Goal: Check status: Check status

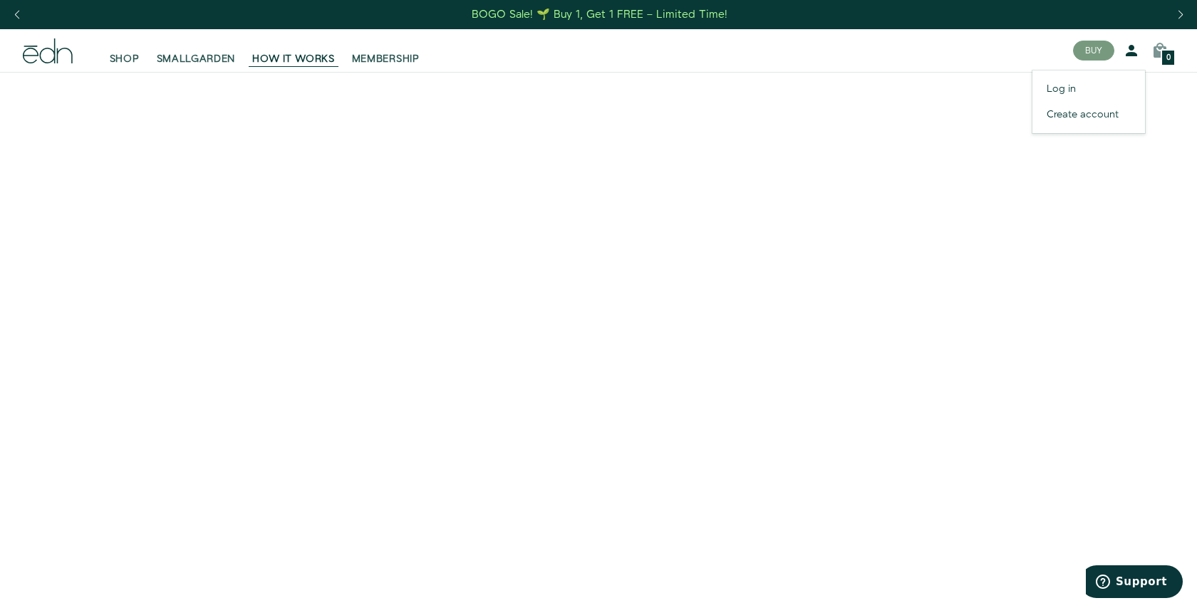
click at [1133, 55] on icon at bounding box center [1131, 50] width 17 height 17
click at [1079, 90] on link "Log in" at bounding box center [1088, 89] width 113 height 26
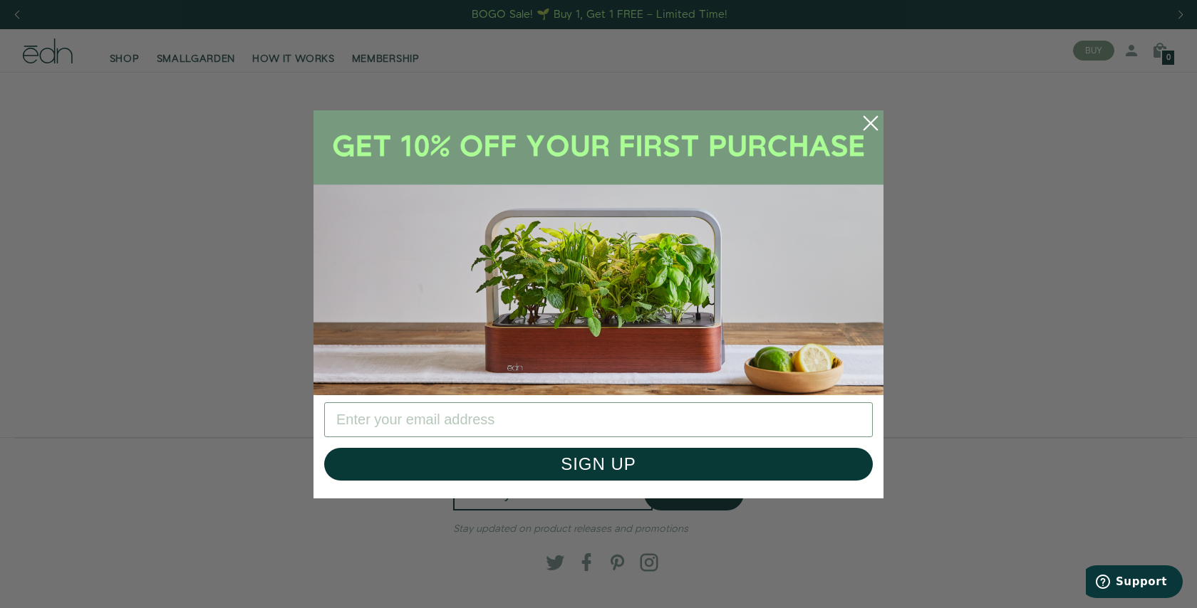
click at [880, 120] on circle "Close dialog" at bounding box center [870, 123] width 31 height 31
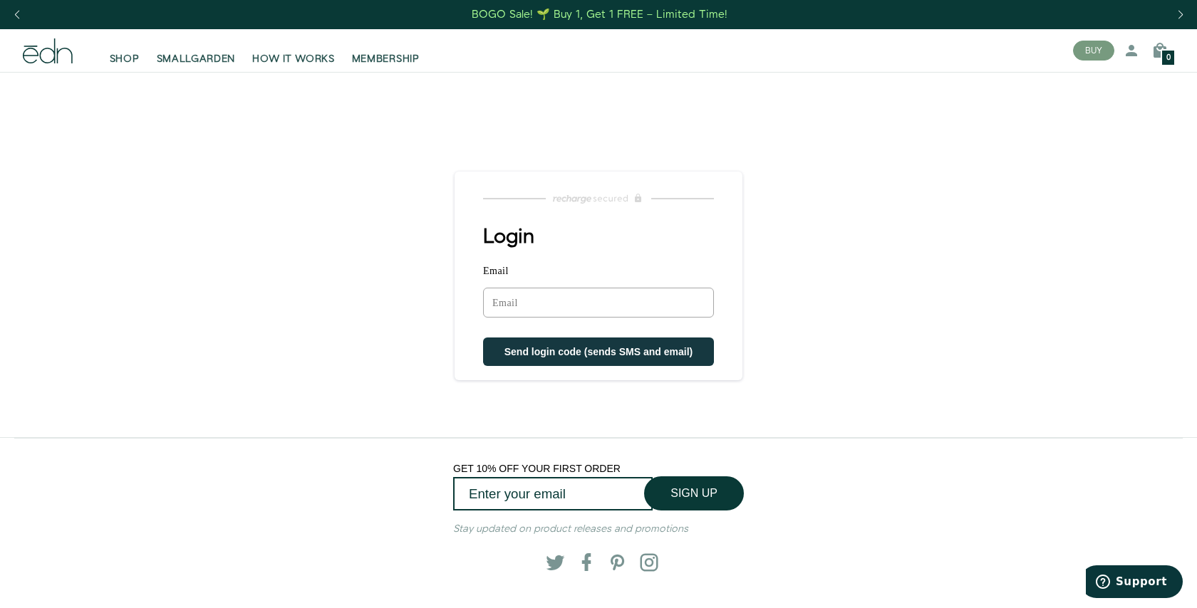
click at [527, 295] on input "Email" at bounding box center [598, 303] width 231 height 30
type input "ryanaustin200@gmail.com"
type input "ryanaustin2003@optonline.net"
click at [596, 263] on div "Login Email Sorry, we could not find your account Send login code (sends SMS an…" at bounding box center [599, 296] width 288 height 140
click at [566, 315] on input "Email" at bounding box center [598, 303] width 231 height 30
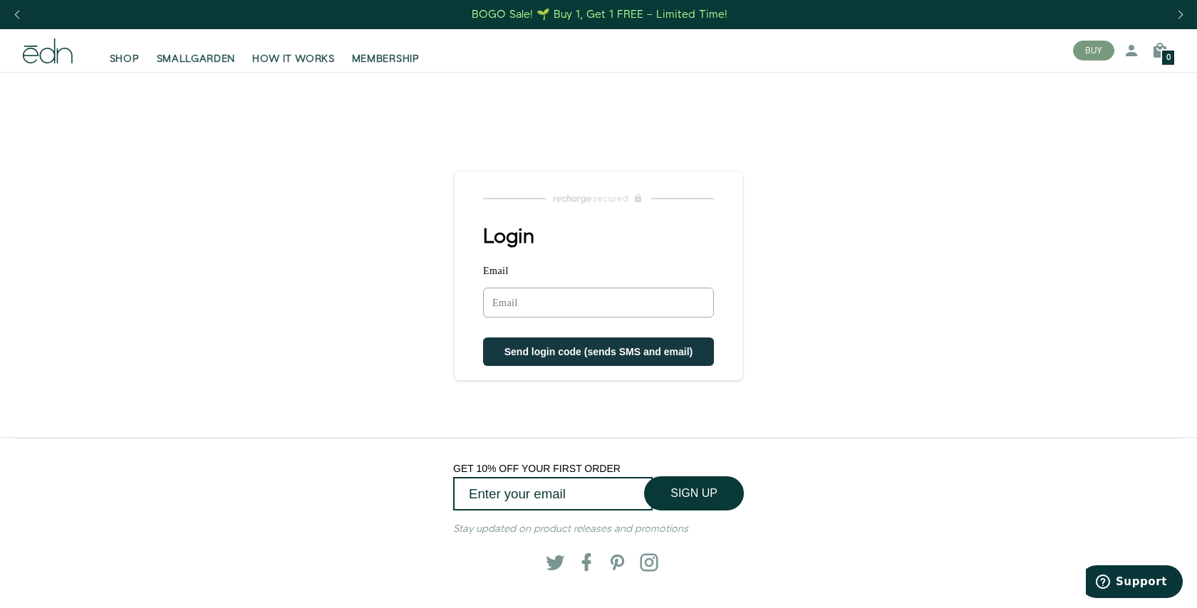
type input "ryanaustin200@gmail.com"
type input "ryanaustin2003@optonline.net"
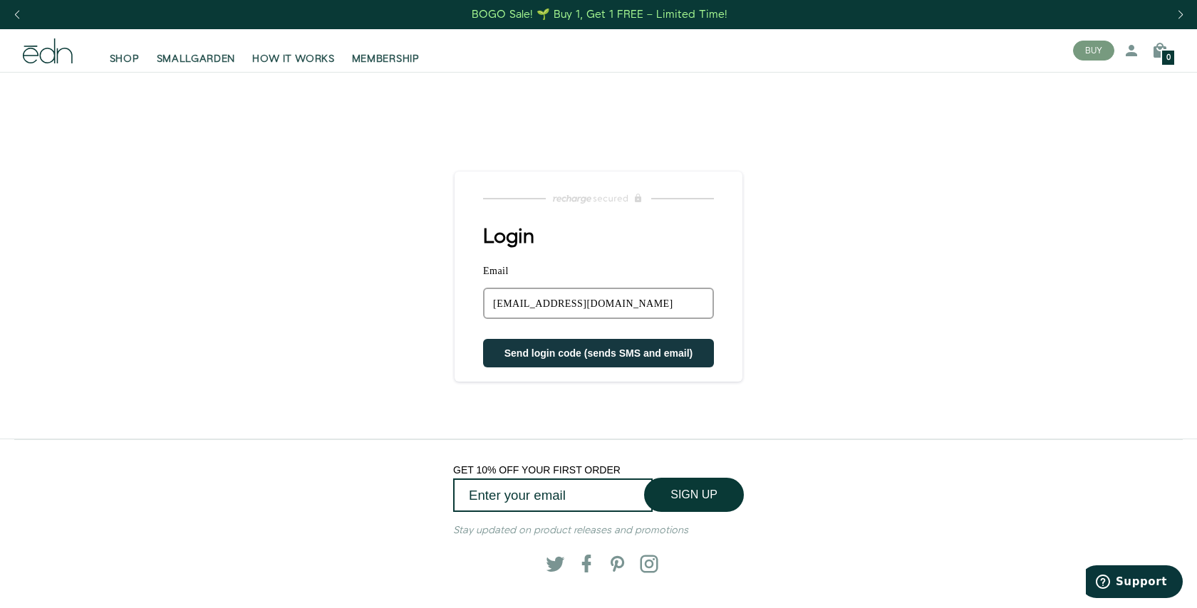
click at [522, 349] on span "Send login code (sends SMS and email)" at bounding box center [598, 353] width 189 height 11
drag, startPoint x: 648, startPoint y: 303, endPoint x: 470, endPoint y: 281, distance: 179.4
click at [465, 291] on div "Login Email ryanaustin2003@optonline.net Sorry, we could not find your account …" at bounding box center [599, 297] width 288 height 142
click at [437, 284] on main "Login Email Sorry, we could not find your account Send login code (sends SMS an…" at bounding box center [598, 255] width 1197 height 367
click at [508, 307] on input "Email" at bounding box center [598, 303] width 231 height 31
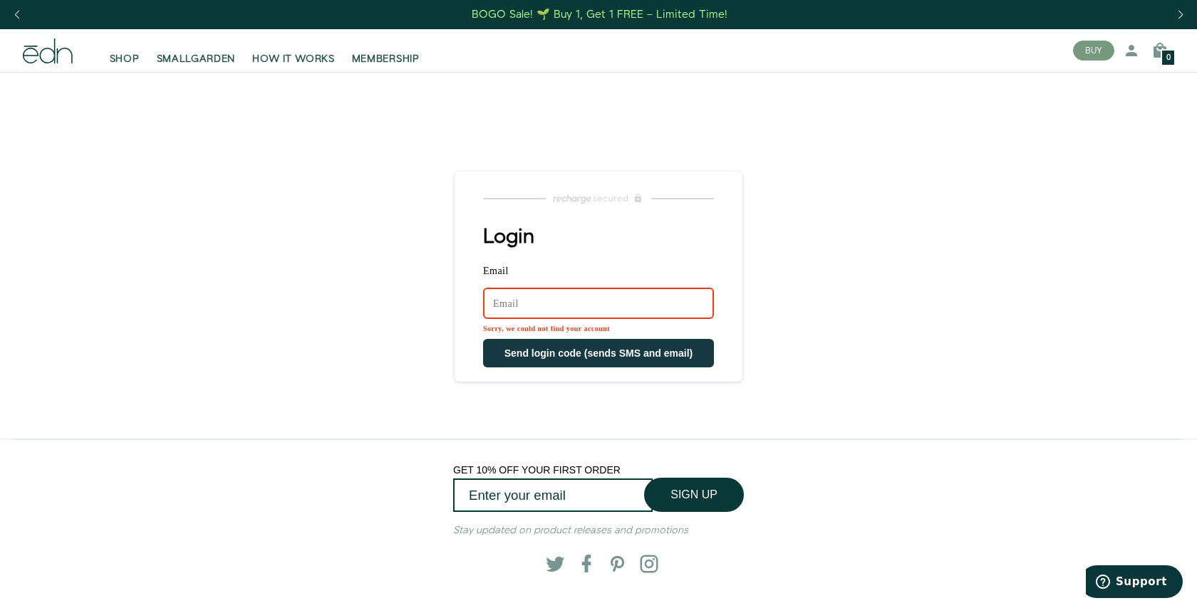
type input "ryanaustin200@gmail.com"
click at [506, 347] on button "Send login code (sends SMS and email)" at bounding box center [598, 353] width 231 height 29
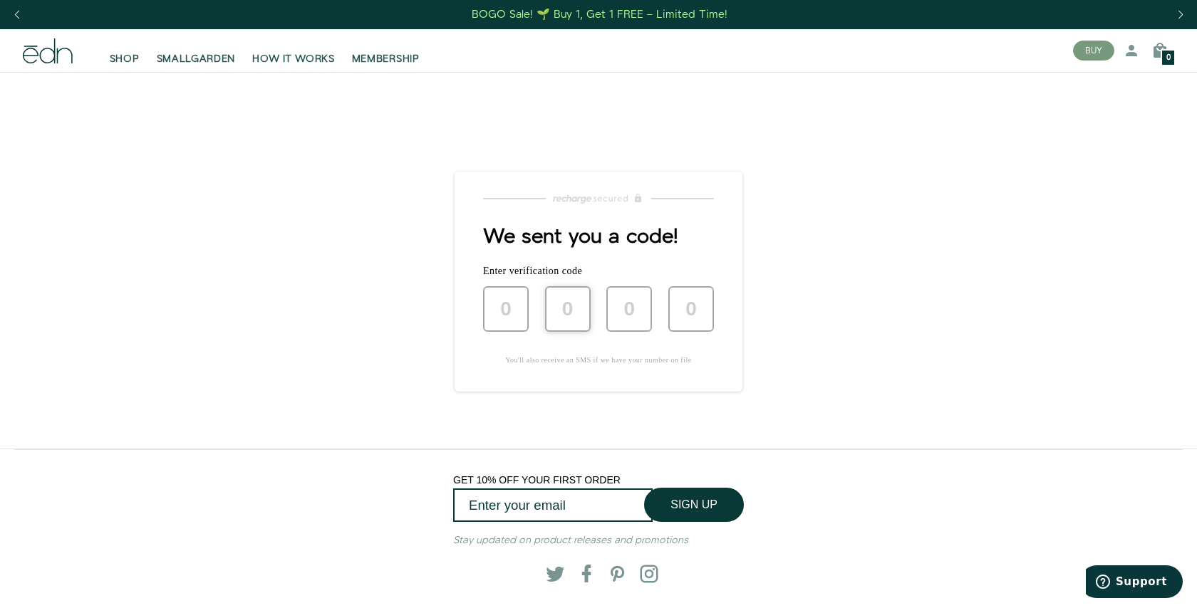
type input "5"
type input "1"
type input "8"
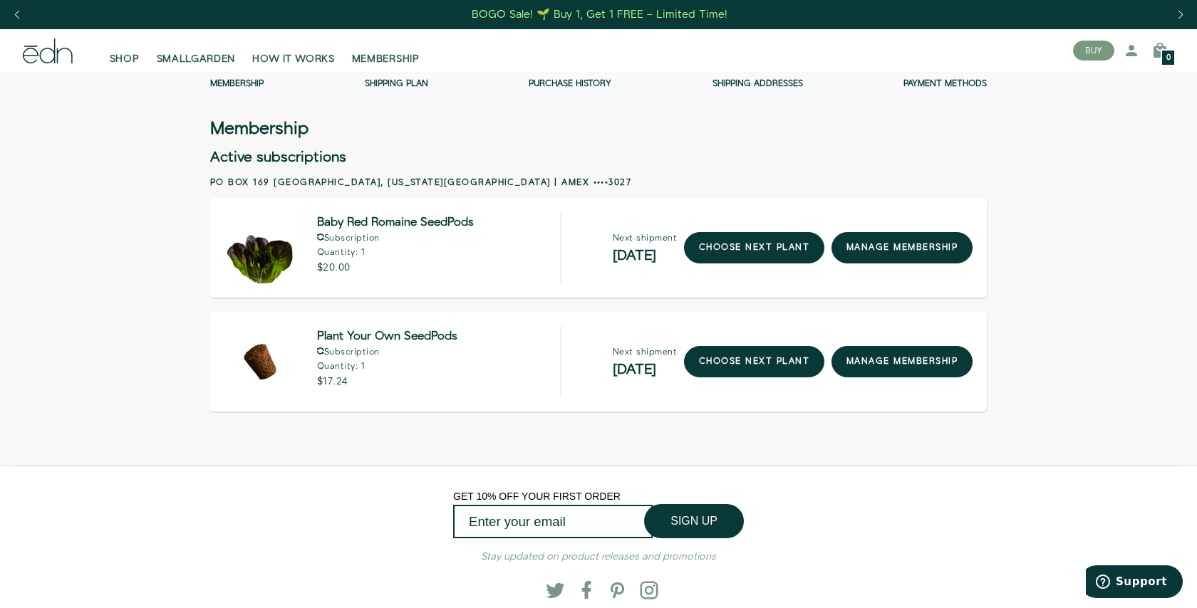
click at [577, 83] on link "Purchase history" at bounding box center [570, 84] width 83 height 12
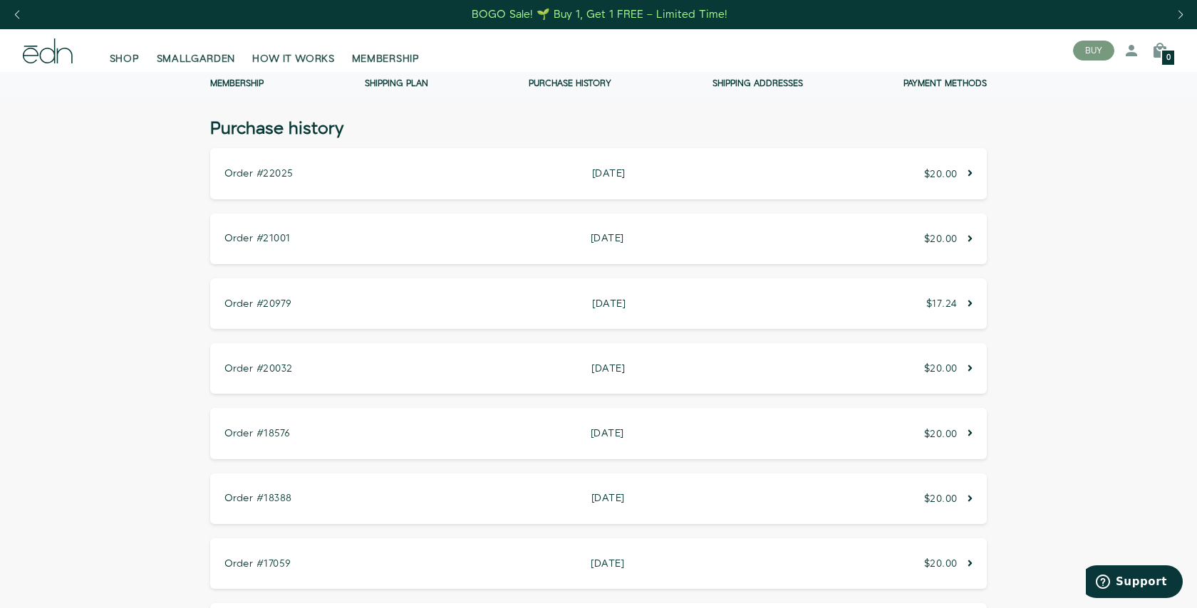
click at [963, 173] on p "$20.00" at bounding box center [948, 173] width 48 height 11
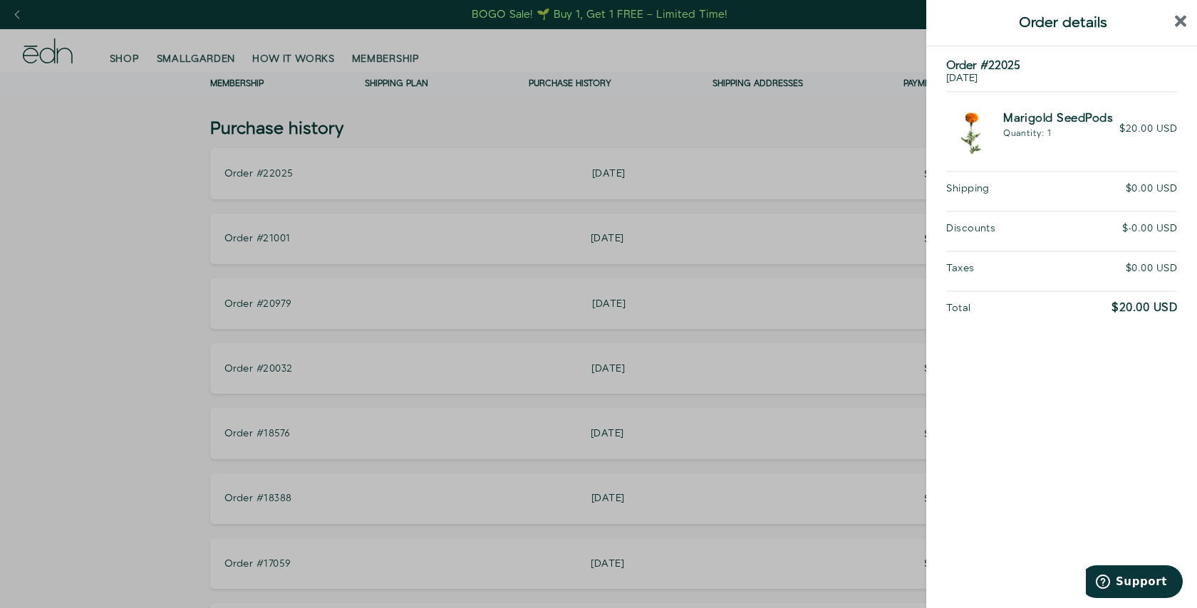
click at [802, 185] on div at bounding box center [598, 304] width 1197 height 608
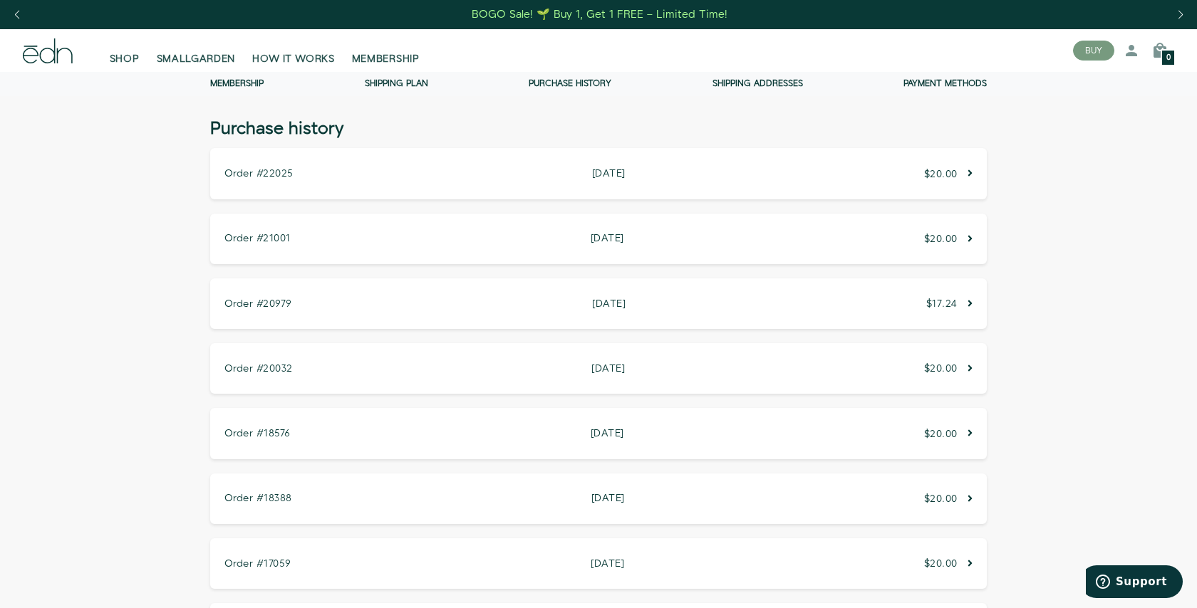
click at [963, 239] on p "$20.00" at bounding box center [948, 239] width 48 height 11
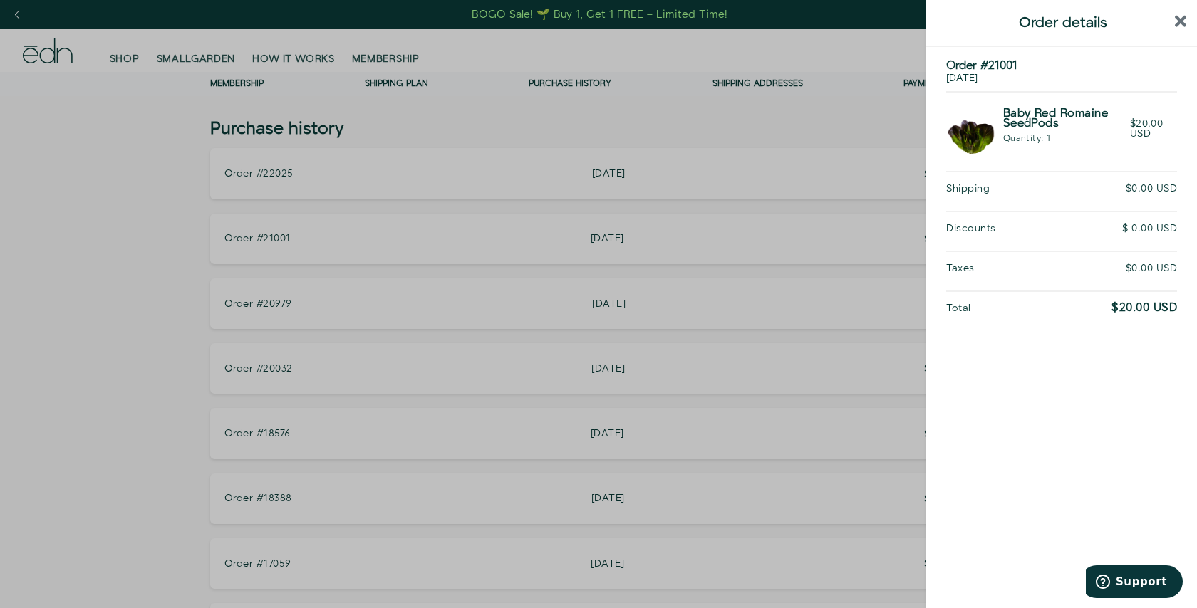
click at [810, 224] on div at bounding box center [598, 304] width 1197 height 608
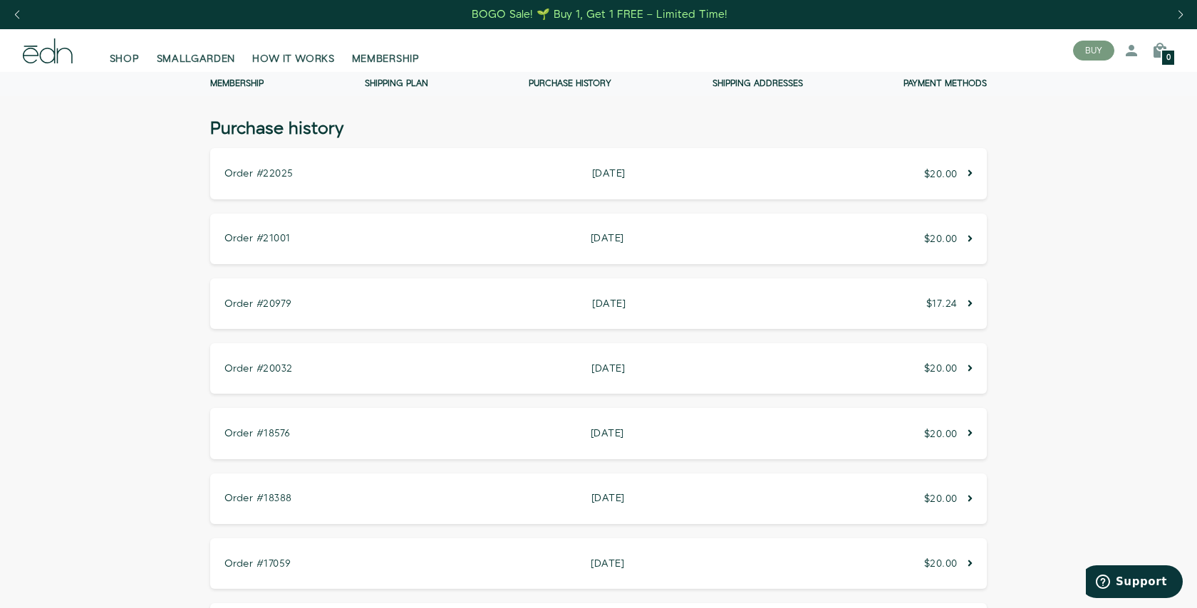
click at [964, 354] on div "Order #20032 April 25, 2024 April 25, 2024 $20.00" at bounding box center [598, 368] width 777 height 51
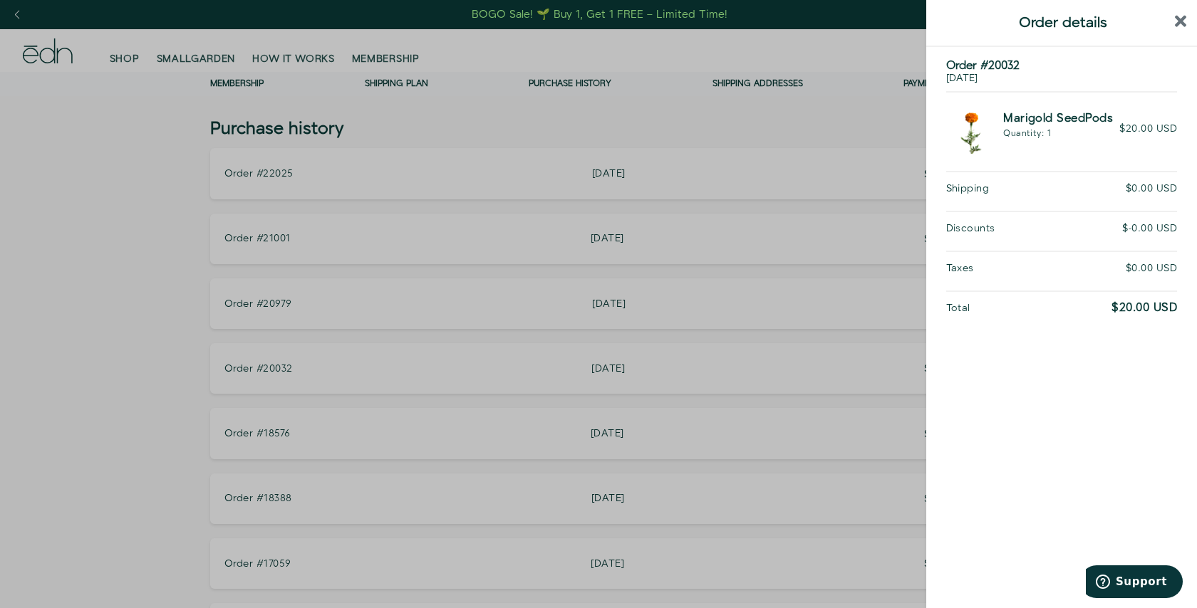
click at [876, 334] on div at bounding box center [598, 304] width 1197 height 608
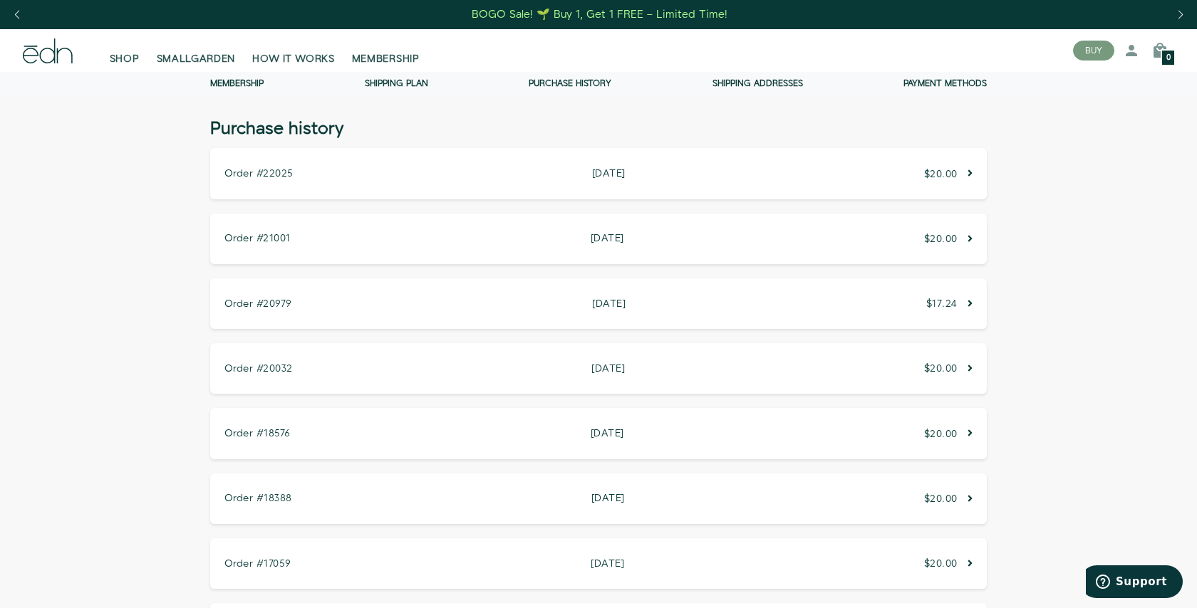
click at [943, 422] on div "Order #18576 November 3, 2023 November 3, 2023 $20.00" at bounding box center [598, 433] width 777 height 51
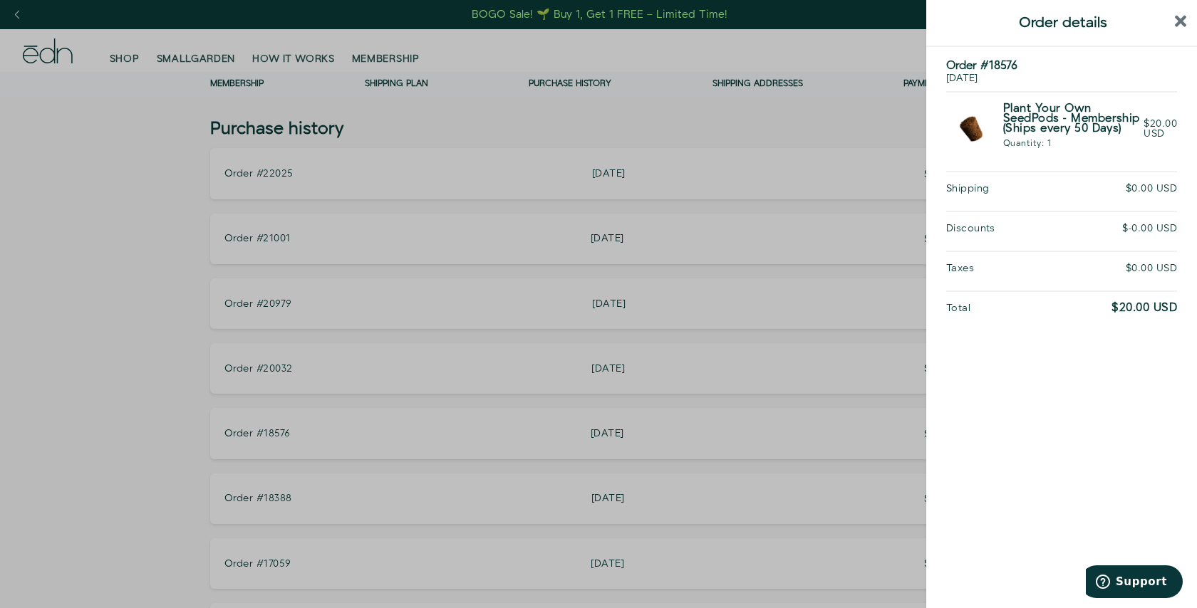
click at [868, 419] on div at bounding box center [598, 304] width 1197 height 608
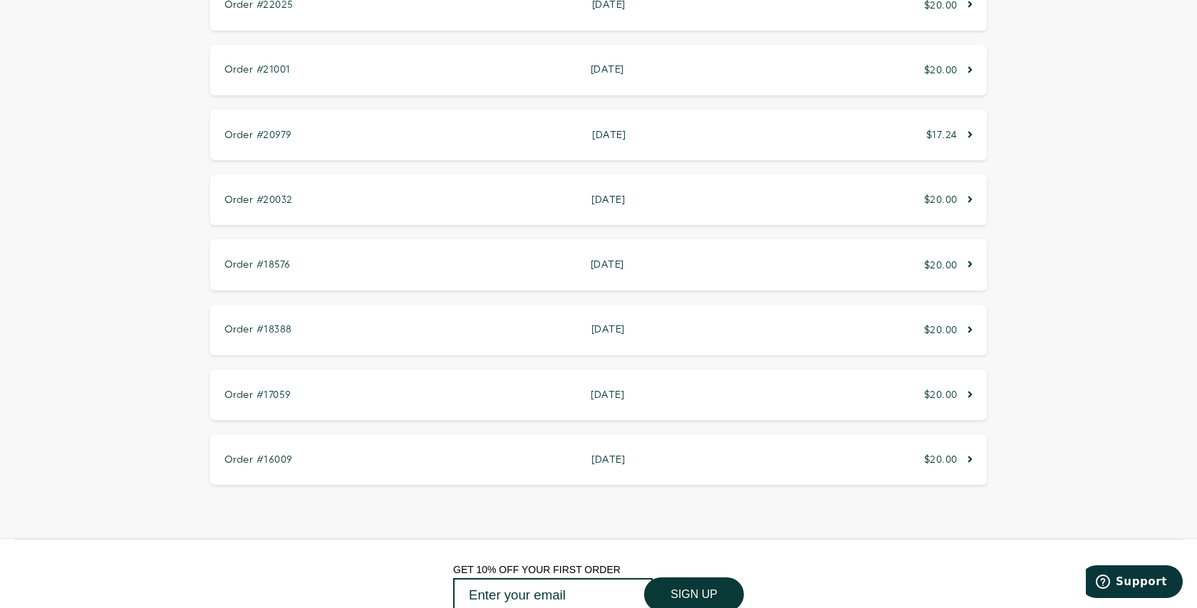
scroll to position [167, 0]
click at [956, 395] on span "$20.00" at bounding box center [940, 397] width 33 height 14
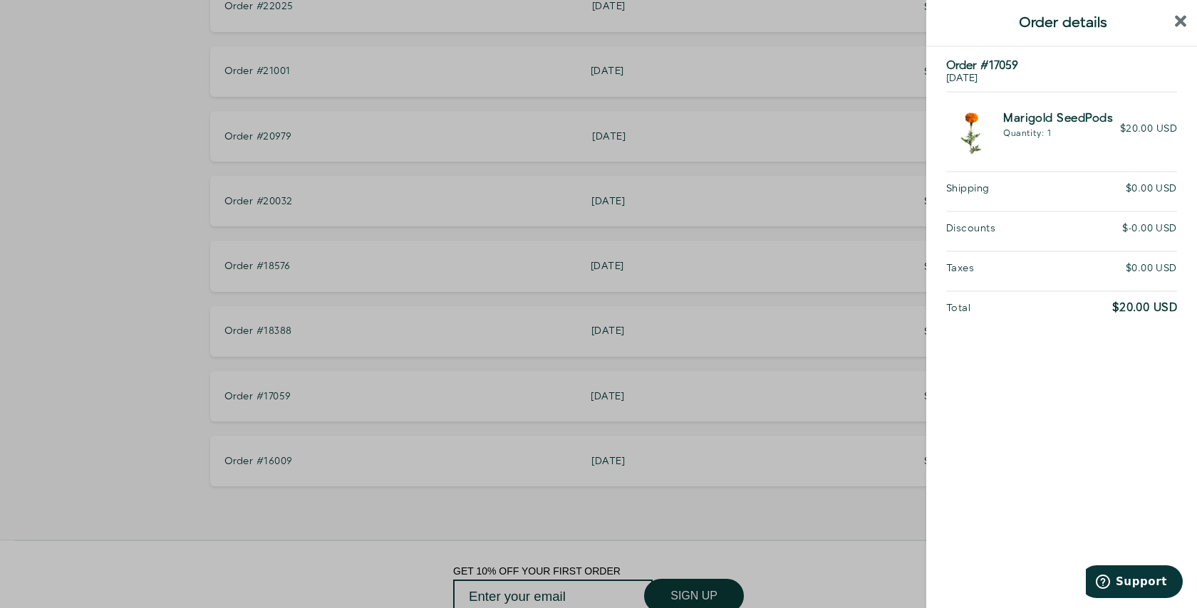
click at [873, 362] on div at bounding box center [598, 304] width 1197 height 608
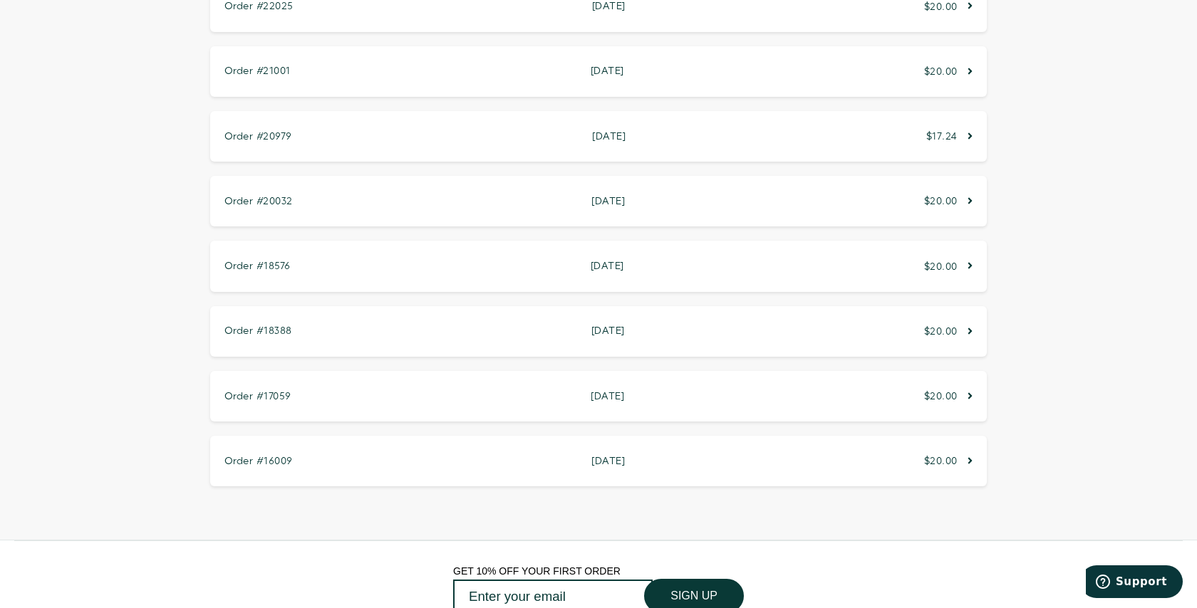
click at [911, 438] on div "Order #16009 February 15, 2023 February 15, 2023 $20.00" at bounding box center [598, 461] width 777 height 51
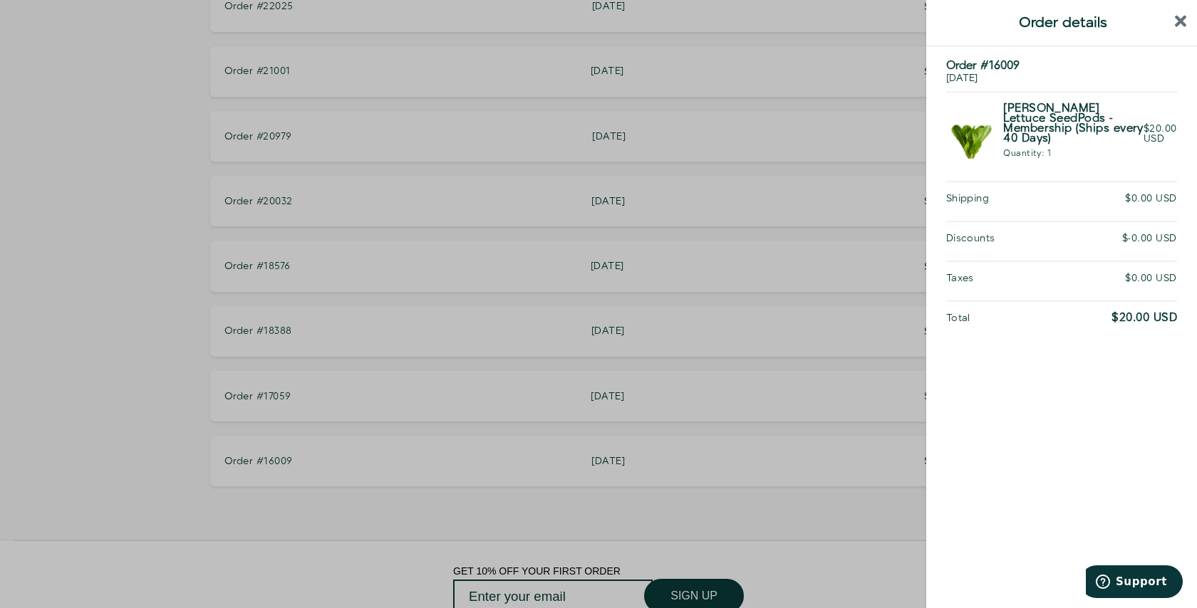
click at [867, 388] on div at bounding box center [598, 304] width 1197 height 608
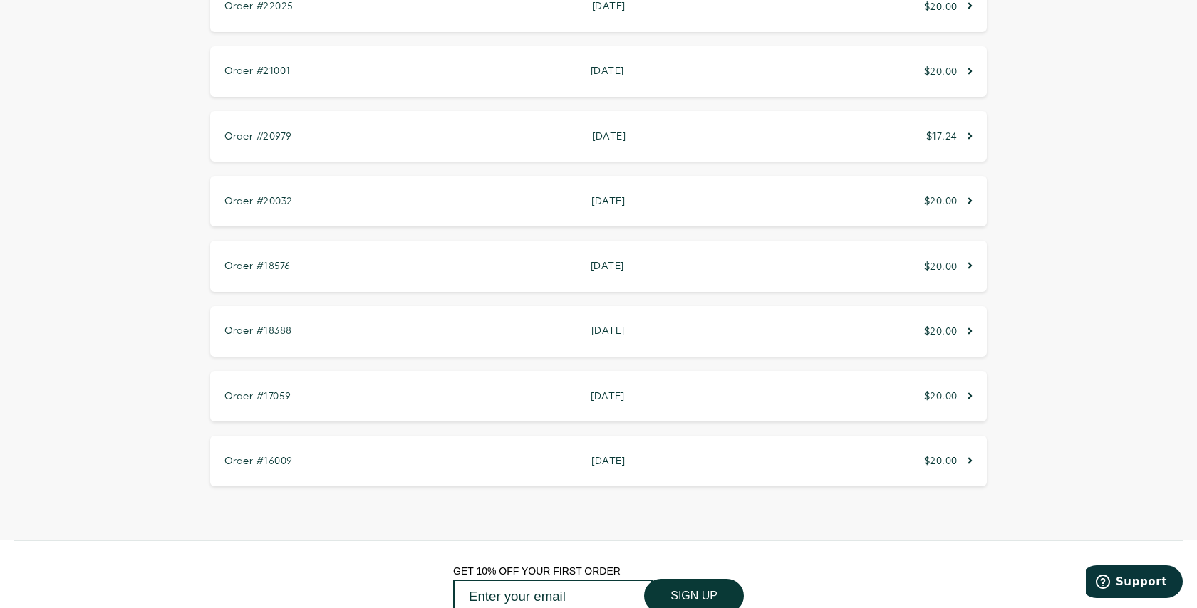
click at [953, 332] on span "$20.00" at bounding box center [940, 332] width 33 height 14
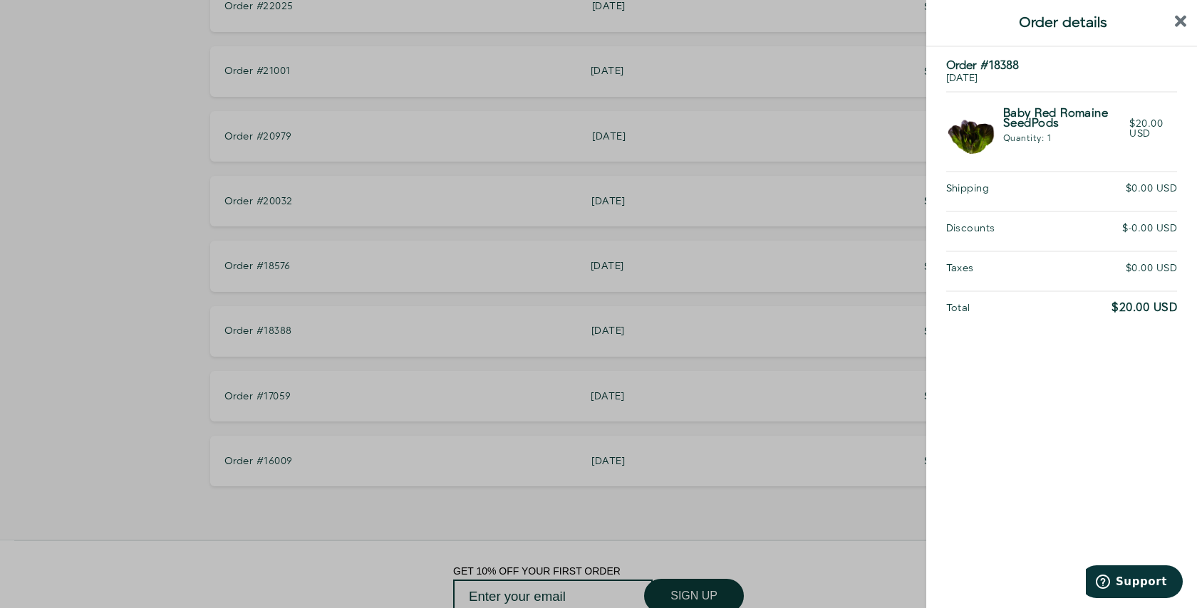
click at [874, 313] on div at bounding box center [598, 304] width 1197 height 608
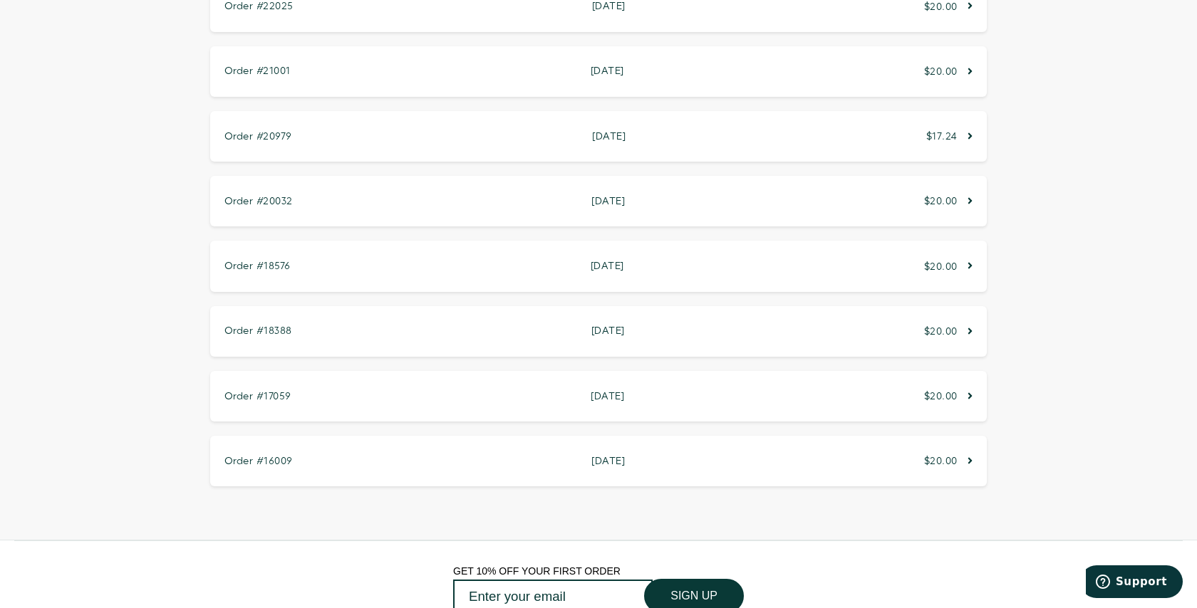
click at [927, 264] on span "$20.00" at bounding box center [940, 267] width 33 height 14
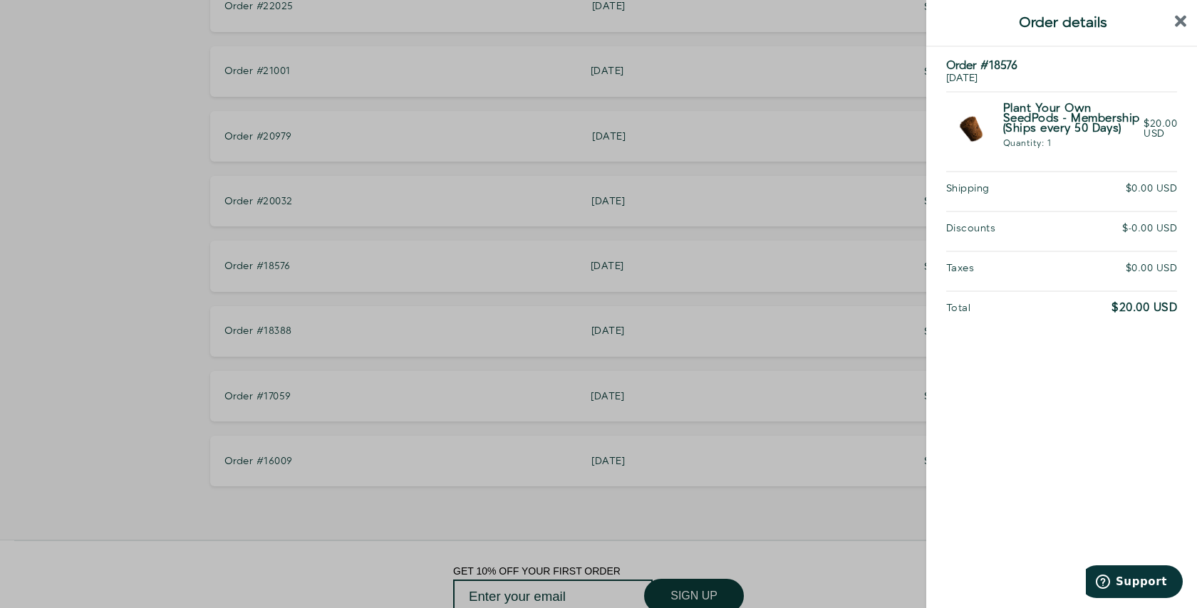
click at [832, 249] on div at bounding box center [598, 304] width 1197 height 608
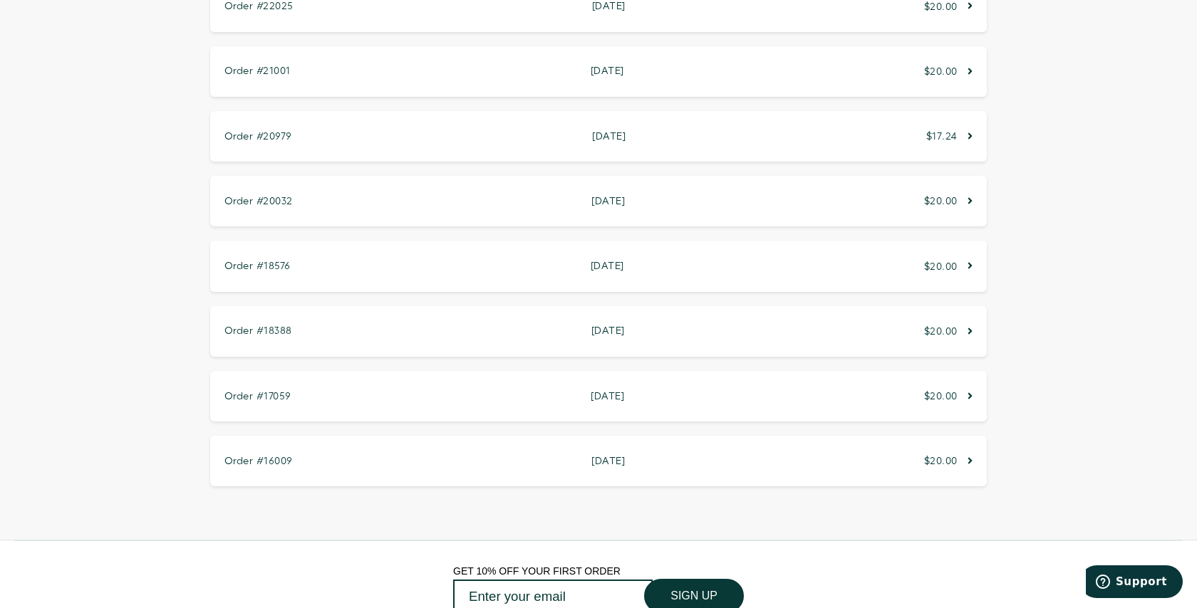
click at [911, 213] on div "Order #20032 April 25, 2024 April 25, 2024 $20.00" at bounding box center [598, 201] width 777 height 51
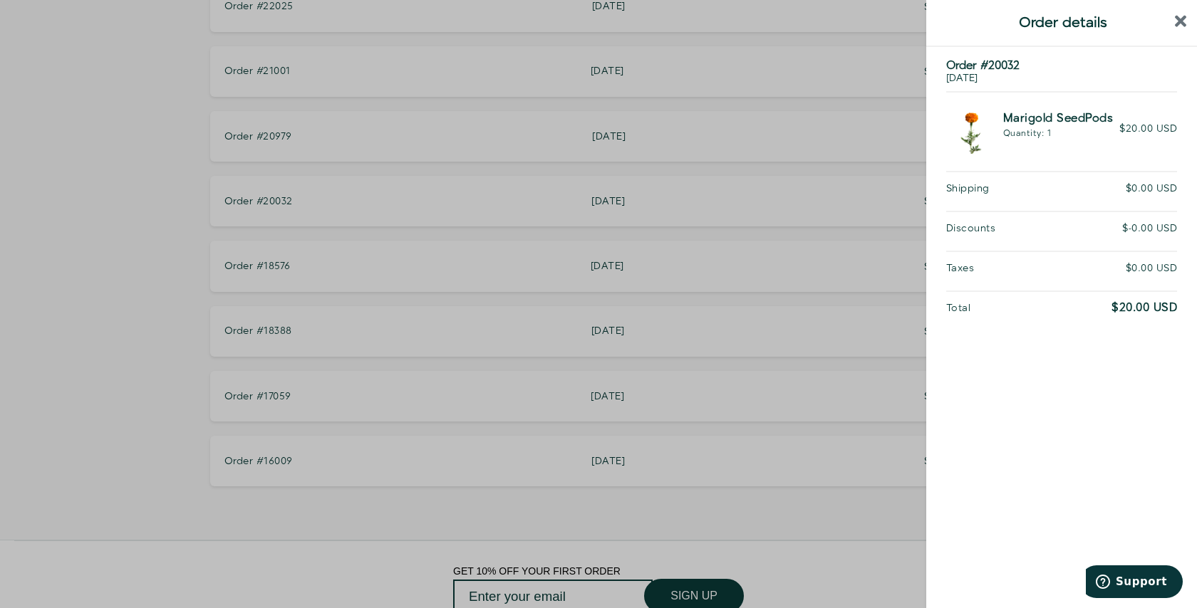
click at [826, 215] on div at bounding box center [598, 304] width 1197 height 608
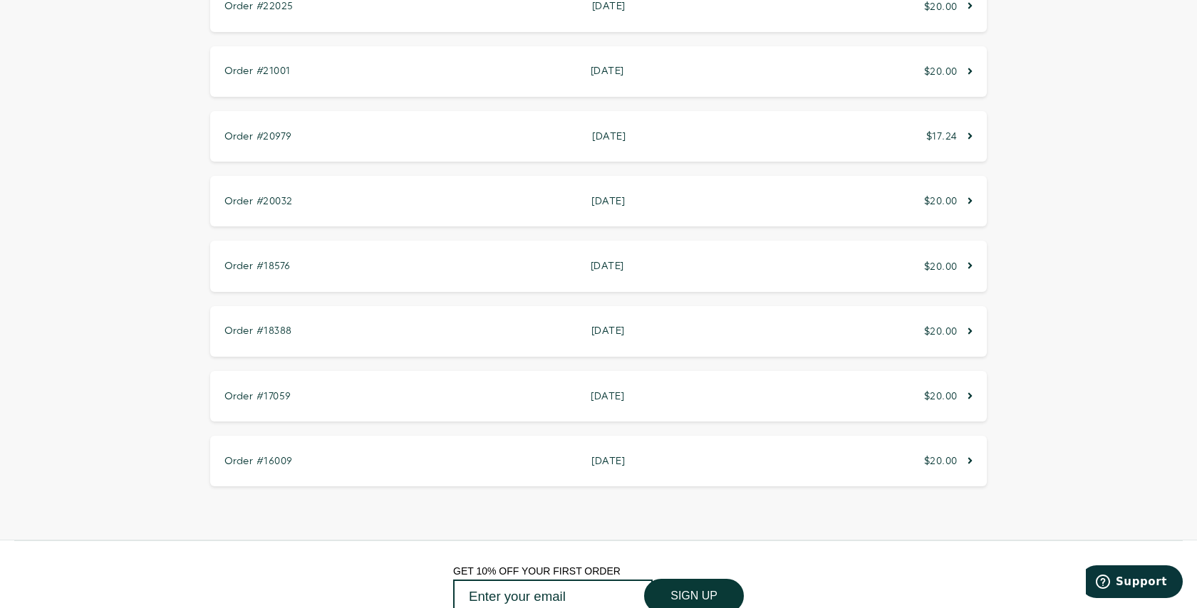
click at [901, 140] on div "Order #20979 September 29, 2024 September 29, 2024 $17.24" at bounding box center [598, 136] width 777 height 51
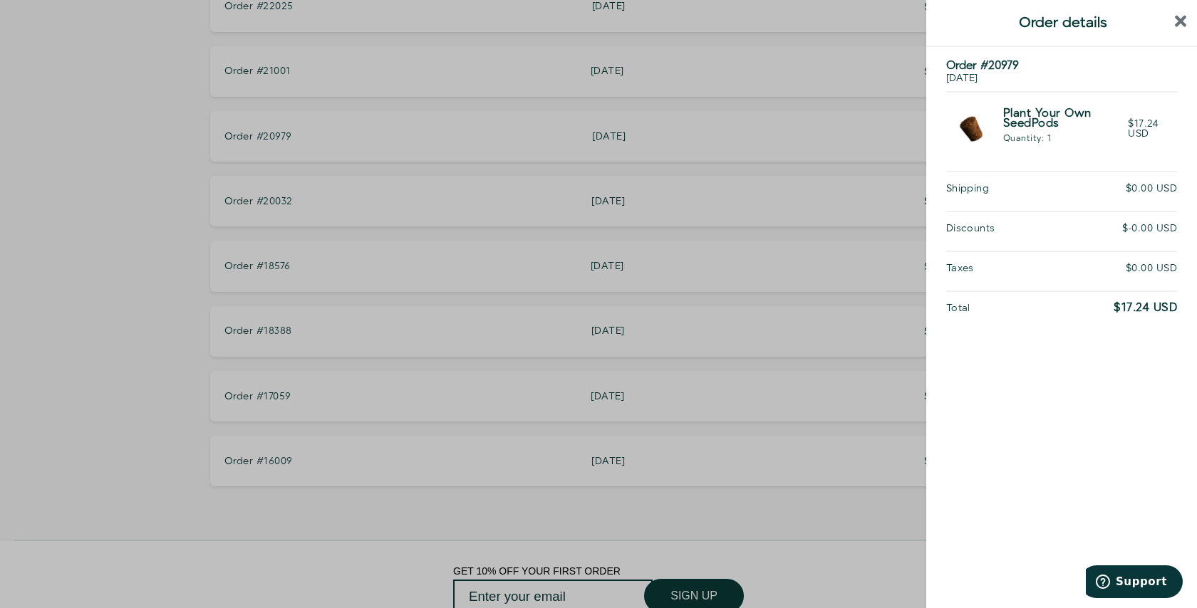
click at [853, 139] on div at bounding box center [598, 304] width 1197 height 608
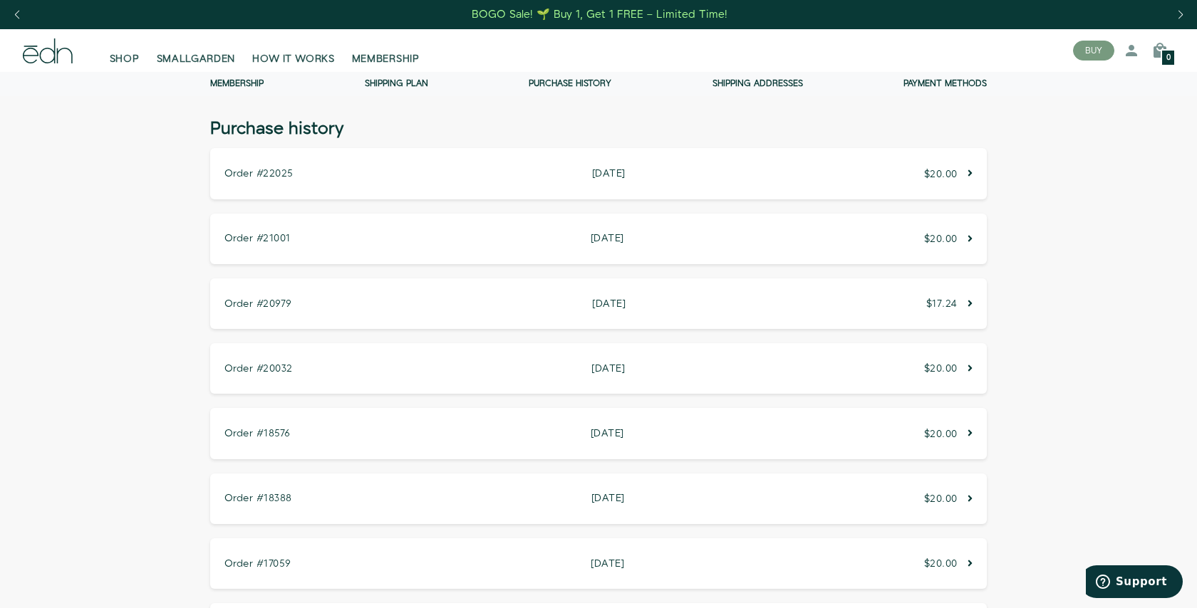
scroll to position [0, 0]
